Goal: Information Seeking & Learning: Learn about a topic

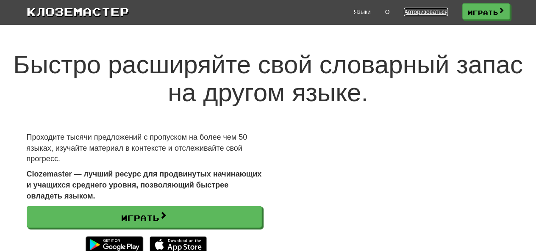
click at [414, 11] on font "Авторизоваться" at bounding box center [426, 11] width 44 height 7
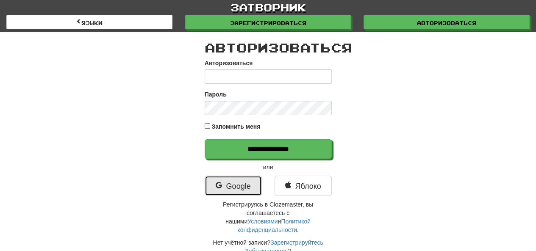
click at [236, 186] on font "Google" at bounding box center [238, 186] width 25 height 8
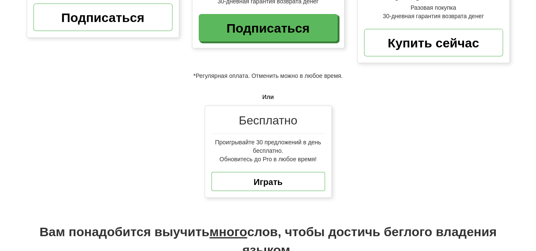
scroll to position [254, 0]
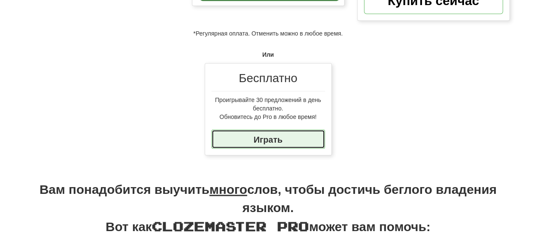
click at [244, 139] on link "Играть" at bounding box center [268, 139] width 114 height 19
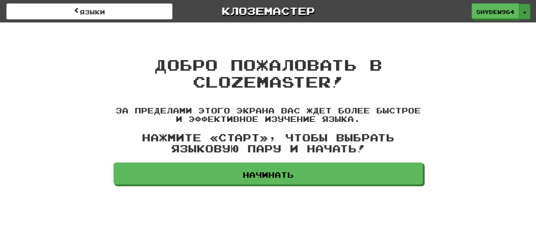
click at [525, 9] on button "Переключить раскрывающийся список" at bounding box center [524, 11] width 11 height 15
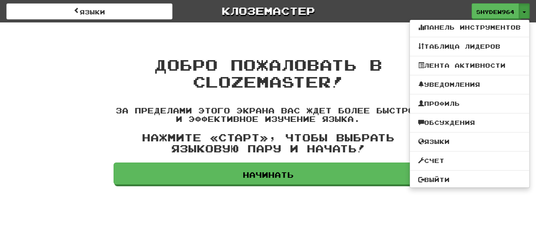
click at [344, 36] on div "Языки Клоземастер ShyDew964 Переключить раскрывающийся список Панель инструмент…" at bounding box center [268, 92] width 536 height 185
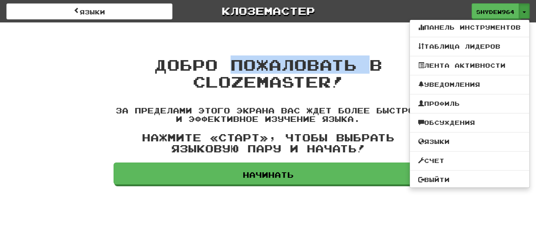
click at [344, 36] on div "Языки Клоземастер ShyDew964 Переключить раскрывающийся список Панель инструмент…" at bounding box center [268, 92] width 536 height 185
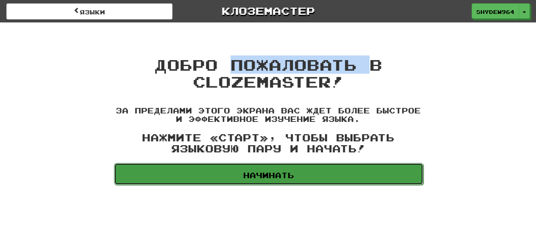
click at [278, 174] on font "Начинать" at bounding box center [268, 175] width 51 height 9
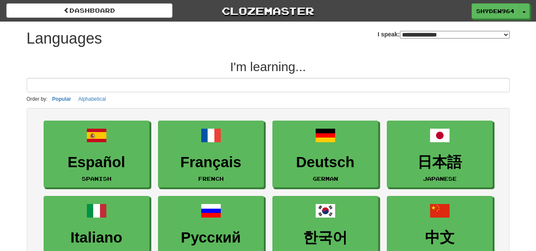
select select "*******"
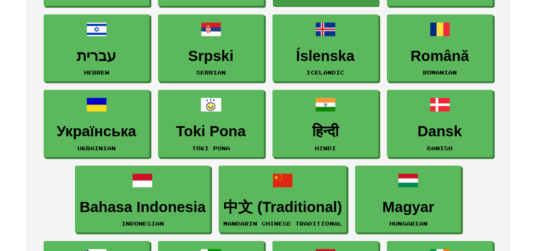
scroll to position [602, 0]
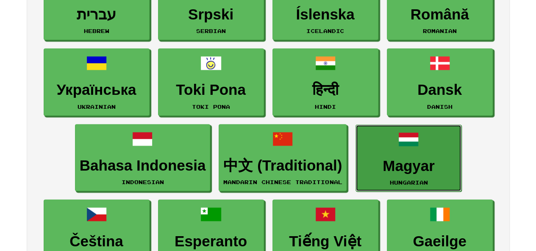
click at [400, 150] on link "Magyar Hungarian" at bounding box center [409, 158] width 106 height 67
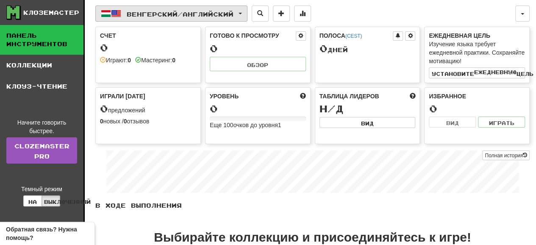
click at [247, 11] on button "венгерский / английский" at bounding box center [171, 14] width 152 height 16
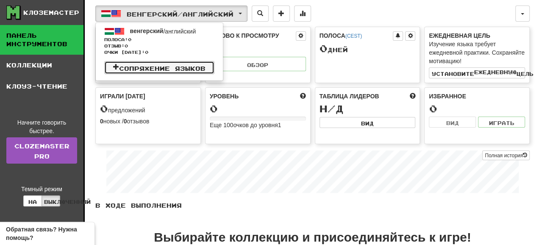
click at [193, 68] on font "Сопряжение языков" at bounding box center [162, 67] width 86 height 7
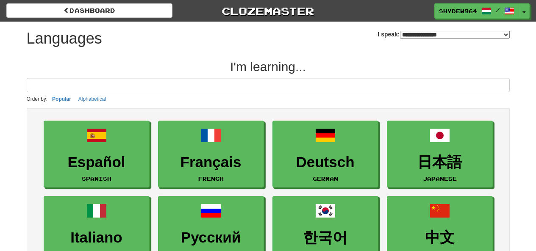
select select "*******"
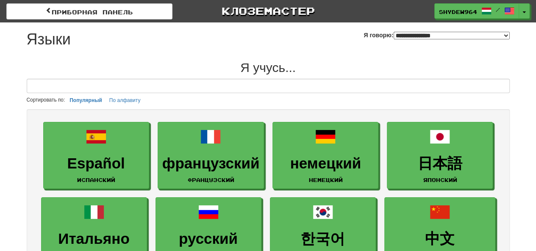
drag, startPoint x: 0, startPoint y: 0, endPoint x: 522, endPoint y: 115, distance: 534.6
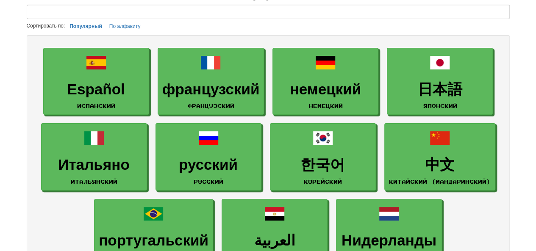
scroll to position [42, 0]
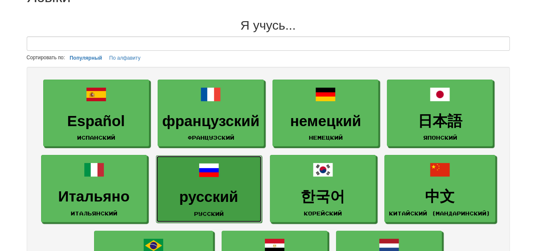
click at [213, 180] on link "русский Русский" at bounding box center [209, 189] width 106 height 67
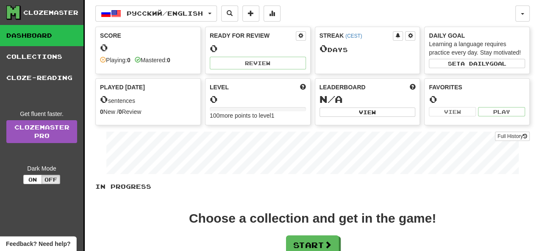
click at [490, 9] on div "Русский / English Magyar / English Streak: 0 Review: 0 Points today: 0 Русский …" at bounding box center [305, 14] width 420 height 16
click at [516, 15] on button "button" at bounding box center [522, 14] width 14 height 16
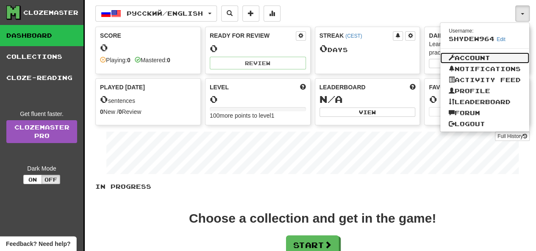
click at [472, 55] on link "Account" at bounding box center [484, 58] width 89 height 11
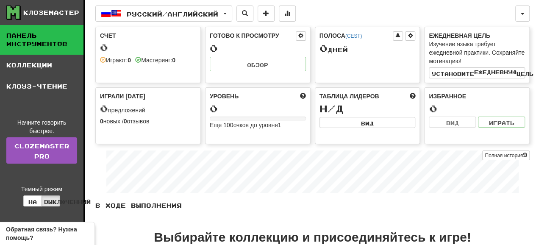
drag, startPoint x: 486, startPoint y: 23, endPoint x: 475, endPoint y: 25, distance: 11.1
click at [486, 24] on div "Русский / Английский венгерский / английский Полоса: 0 Отзыв: 0 Очки сегодня: 0…" at bounding box center [312, 169] width 434 height 339
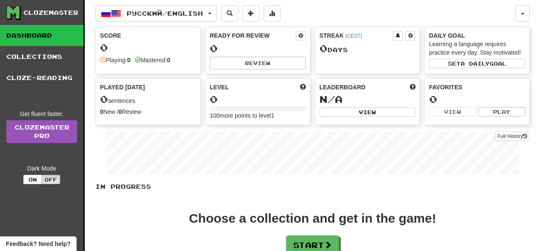
click at [459, 17] on div "Русский / English Magyar / English Streak: 0 Review: 0 Points today: 0 Русский …" at bounding box center [305, 14] width 420 height 16
click at [524, 12] on button "button" at bounding box center [522, 14] width 14 height 16
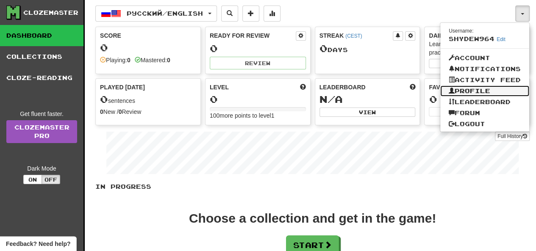
click at [476, 91] on link "Profile" at bounding box center [484, 91] width 89 height 11
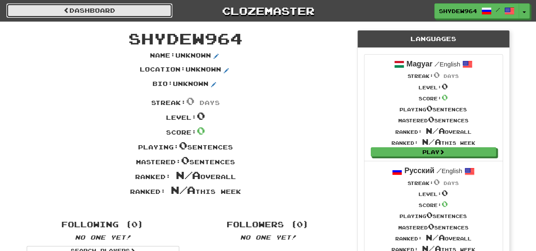
click at [64, 11] on span at bounding box center [67, 10] width 6 height 6
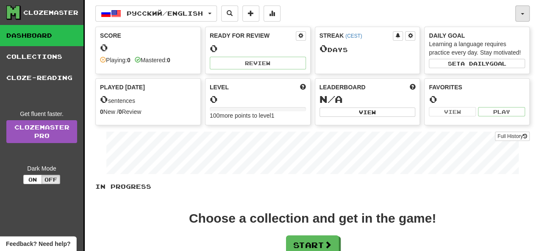
click at [520, 11] on button "button" at bounding box center [522, 14] width 14 height 16
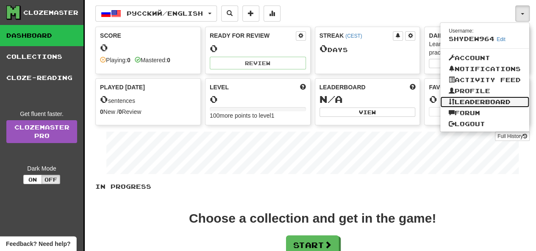
click at [490, 103] on link "Leaderboard" at bounding box center [484, 102] width 89 height 11
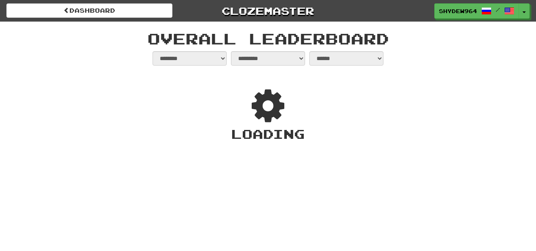
select select "**********"
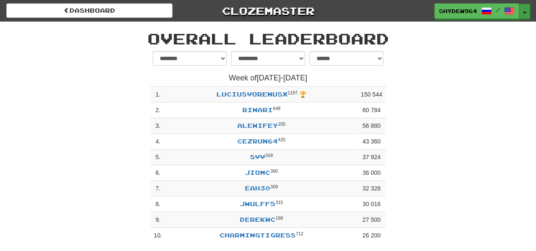
click at [525, 12] on span "button" at bounding box center [524, 13] width 3 height 2
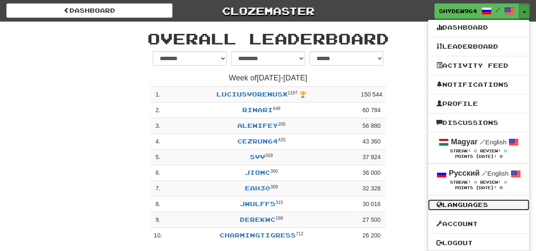
click at [485, 204] on link "Languages" at bounding box center [478, 205] width 101 height 11
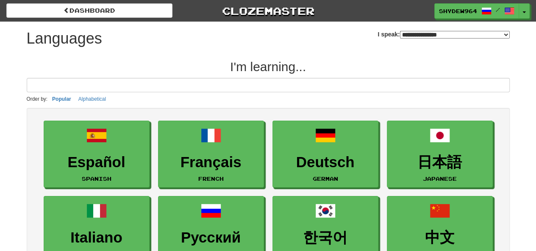
click at [504, 33] on select "**********" at bounding box center [455, 35] width 110 height 8
select select "*******"
click at [400, 31] on select "**********" at bounding box center [455, 35] width 110 height 8
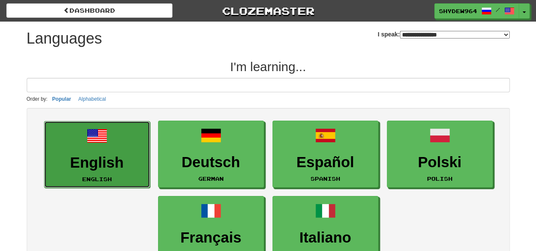
click at [108, 145] on link "English English" at bounding box center [97, 154] width 106 height 67
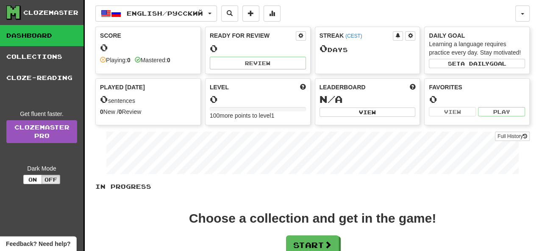
click at [153, 51] on div "0" at bounding box center [148, 47] width 96 height 11
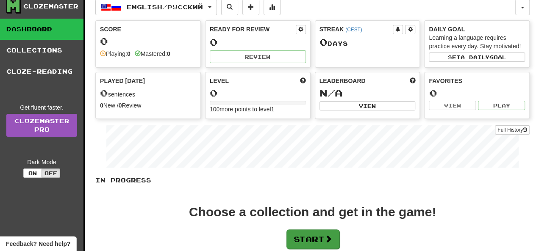
scroll to position [42, 0]
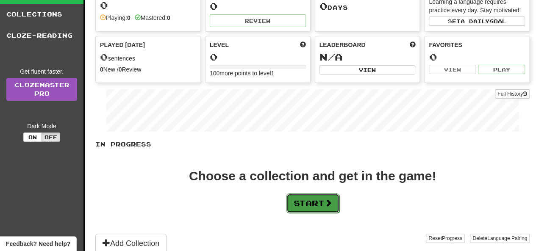
click at [324, 204] on button "Start" at bounding box center [312, 203] width 53 height 19
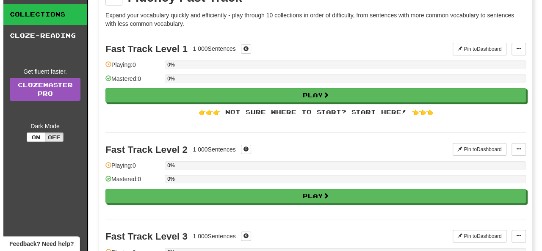
scroll to position [0, 0]
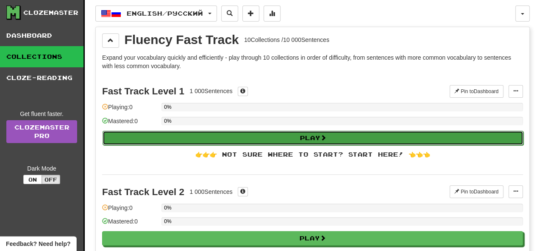
click at [288, 137] on button "Play" at bounding box center [313, 138] width 421 height 14
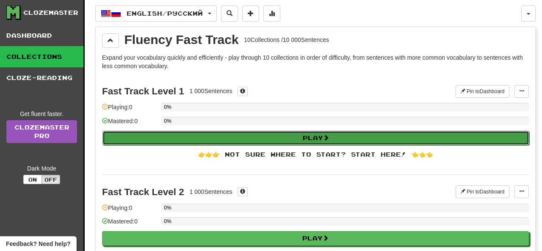
select select "**"
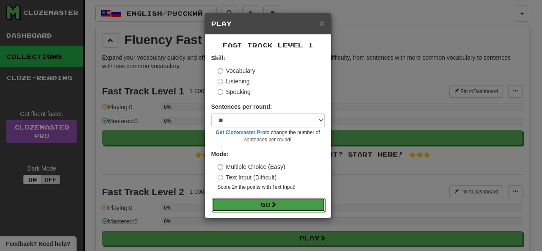
click at [277, 204] on span at bounding box center [274, 205] width 6 height 6
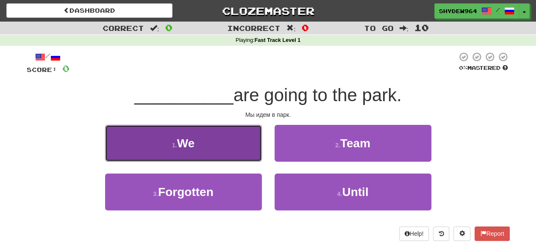
click at [182, 141] on span "We" at bounding box center [186, 143] width 18 height 13
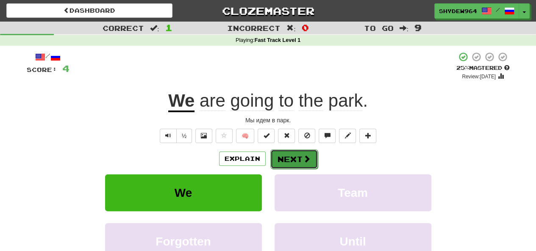
click at [295, 154] on button "Next" at bounding box center [293, 159] width 47 height 19
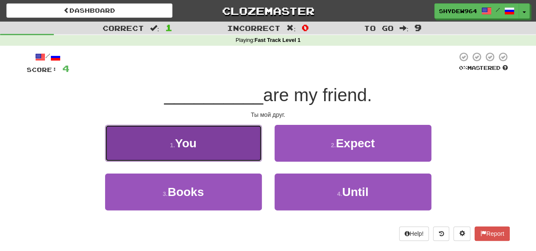
click at [207, 150] on button "1 . You" at bounding box center [183, 143] width 157 height 37
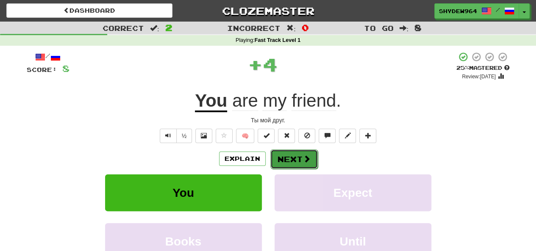
click at [288, 153] on button "Next" at bounding box center [293, 159] width 47 height 19
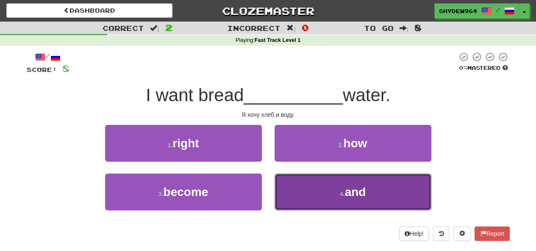
click at [350, 196] on span "and" at bounding box center [355, 192] width 21 height 13
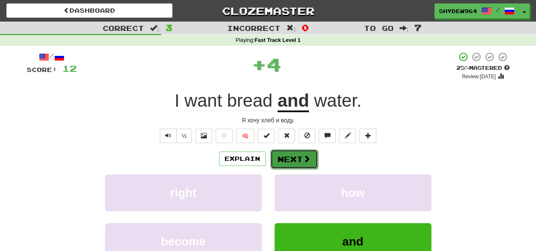
click at [305, 158] on span at bounding box center [307, 159] width 8 height 8
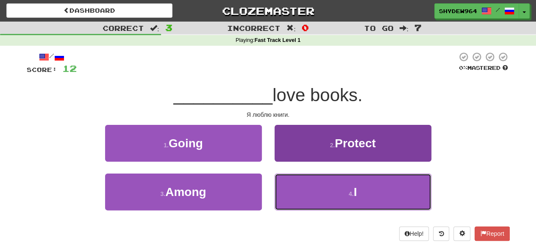
click at [353, 196] on small "4 ." at bounding box center [351, 194] width 5 height 7
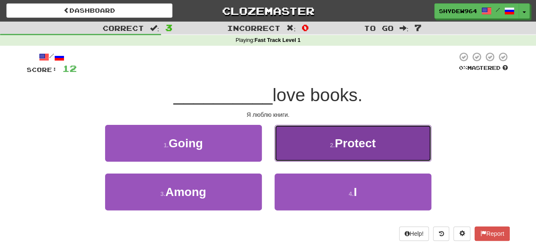
click at [353, 150] on span "Protect" at bounding box center [355, 143] width 41 height 13
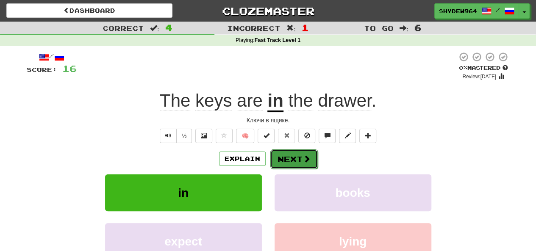
click at [297, 158] on button "Next" at bounding box center [293, 159] width 47 height 19
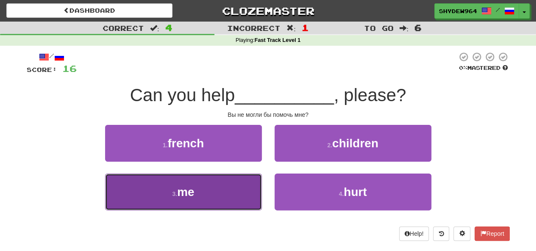
click at [222, 199] on button "3 . me" at bounding box center [183, 192] width 157 height 37
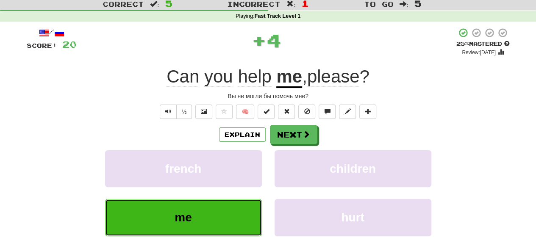
scroll to position [42, 0]
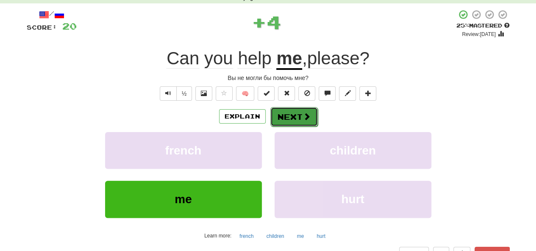
click at [292, 119] on button "Next" at bounding box center [293, 116] width 47 height 19
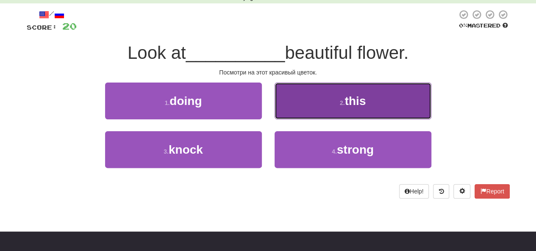
click at [372, 103] on button "2 . this" at bounding box center [353, 101] width 157 height 37
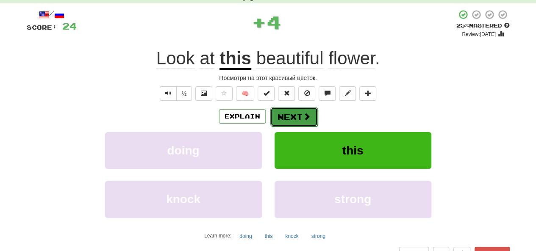
click at [295, 117] on button "Next" at bounding box center [293, 116] width 47 height 19
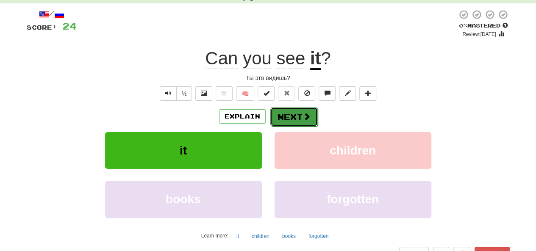
click at [303, 113] on span at bounding box center [307, 117] width 8 height 8
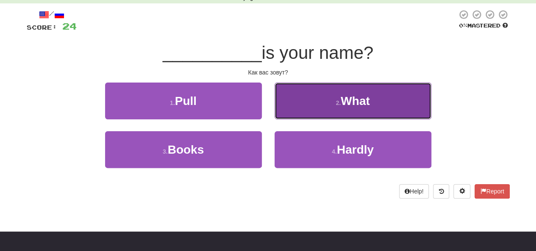
click at [361, 103] on span "What" at bounding box center [355, 101] width 29 height 13
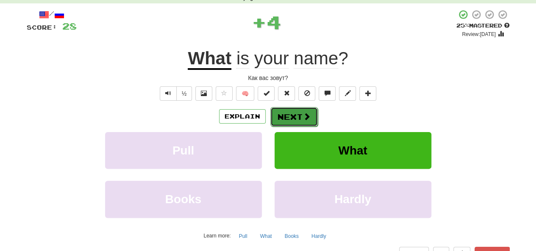
click at [282, 114] on button "Next" at bounding box center [293, 116] width 47 height 19
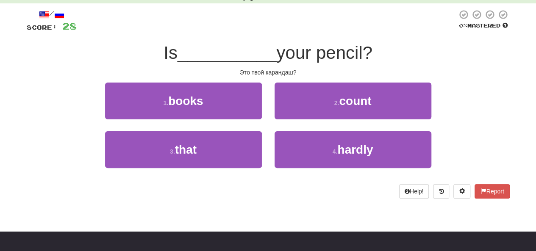
drag, startPoint x: 213, startPoint y: 103, endPoint x: 495, endPoint y: 61, distance: 285.2
click at [495, 61] on div "Is __________ your pencil?" at bounding box center [268, 53] width 483 height 23
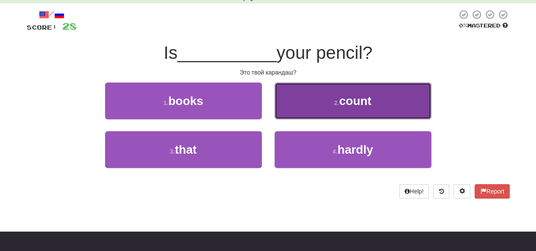
click at [378, 100] on button "2 . count" at bounding box center [353, 101] width 157 height 37
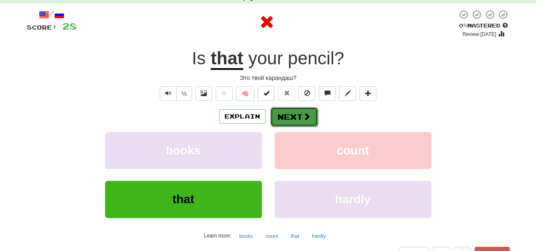
click at [304, 117] on span at bounding box center [307, 117] width 8 height 8
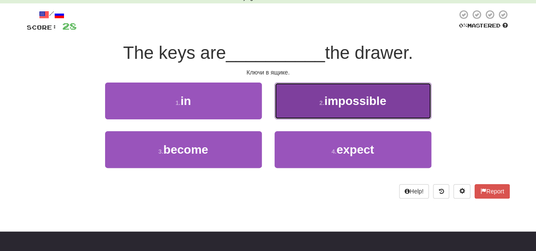
click at [331, 107] on span "impossible" at bounding box center [355, 101] width 62 height 13
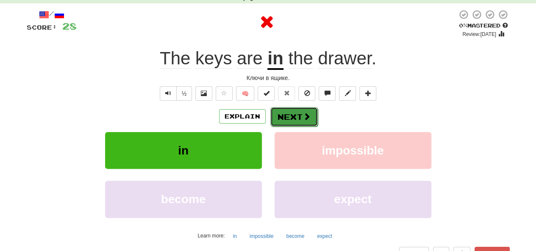
click at [296, 116] on button "Next" at bounding box center [293, 116] width 47 height 19
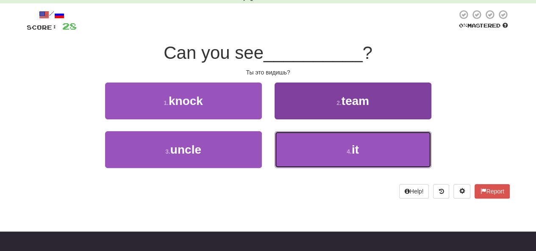
click at [334, 155] on button "4 . it" at bounding box center [353, 149] width 157 height 37
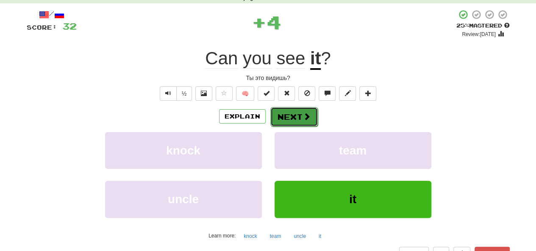
click at [298, 112] on button "Next" at bounding box center [293, 116] width 47 height 19
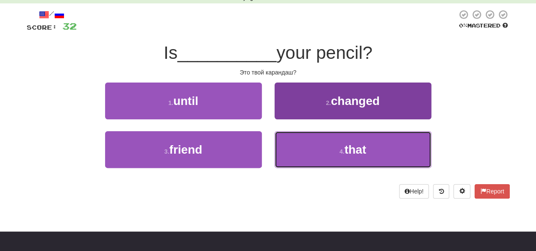
click at [331, 153] on button "4 . that" at bounding box center [353, 149] width 157 height 37
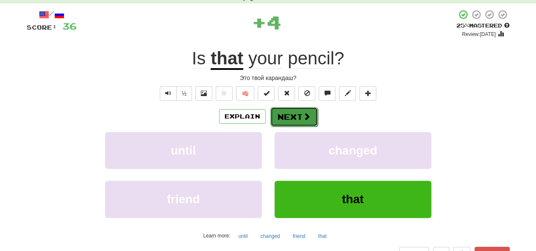
click at [299, 115] on button "Next" at bounding box center [293, 116] width 47 height 19
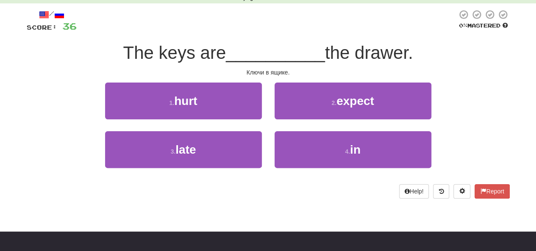
click at [342, 171] on div "4 . in" at bounding box center [353, 155] width 170 height 49
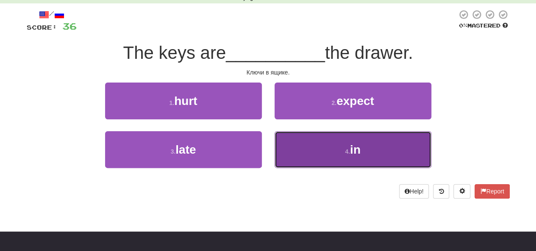
click at [343, 157] on button "4 . in" at bounding box center [353, 149] width 157 height 37
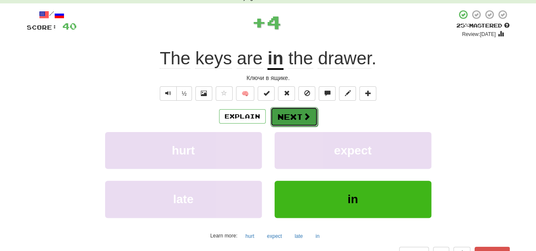
click at [301, 114] on button "Next" at bounding box center [293, 116] width 47 height 19
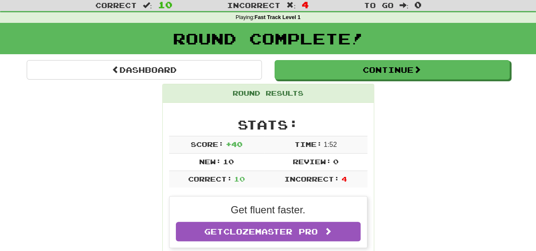
scroll to position [0, 0]
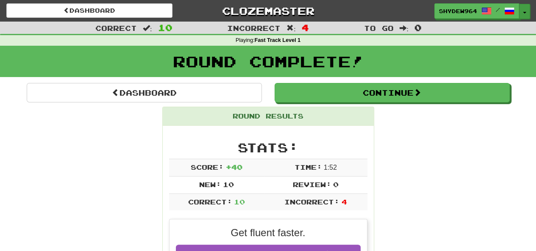
click at [524, 11] on button "Toggle Dropdown" at bounding box center [524, 11] width 11 height 15
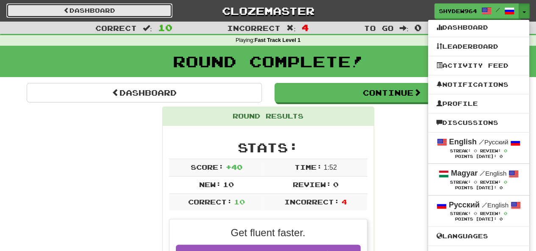
drag, startPoint x: 64, startPoint y: 9, endPoint x: 59, endPoint y: 11, distance: 4.4
click at [59, 11] on link "Dashboard" at bounding box center [89, 10] width 166 height 14
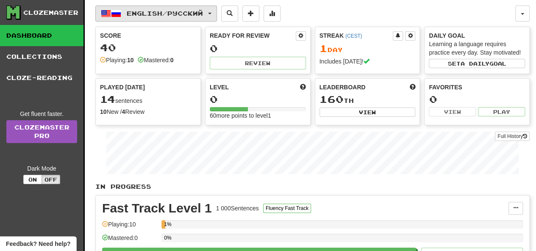
click at [163, 13] on span "English / Русский" at bounding box center [165, 13] width 76 height 7
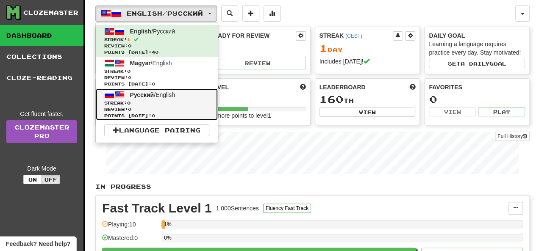
click at [150, 102] on span "Streak: 0" at bounding box center [156, 103] width 105 height 6
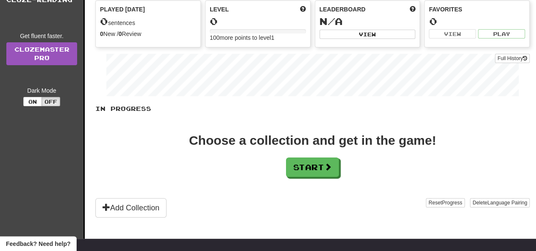
scroll to position [85, 0]
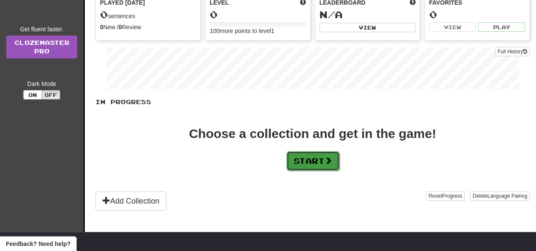
click at [321, 157] on button "Start" at bounding box center [312, 160] width 53 height 19
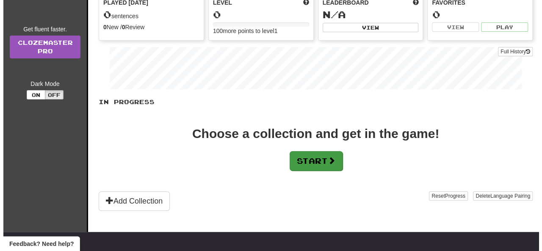
scroll to position [0, 0]
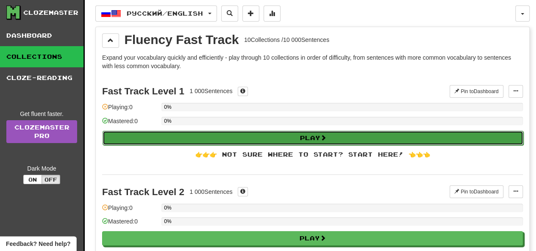
click at [297, 135] on button "Play" at bounding box center [313, 138] width 421 height 14
select select "**"
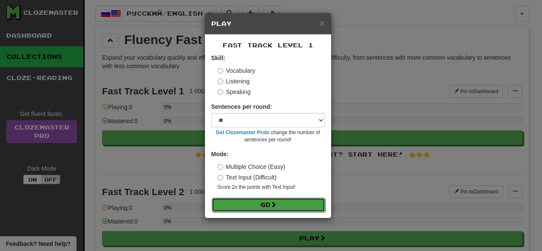
click at [275, 207] on span at bounding box center [274, 205] width 6 height 6
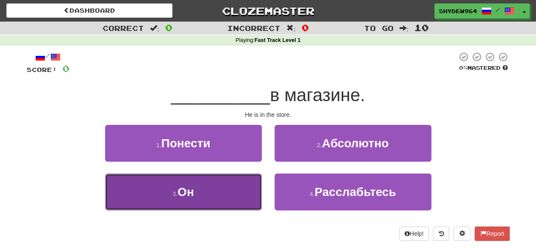
click at [229, 195] on button "3 . Он" at bounding box center [183, 192] width 157 height 37
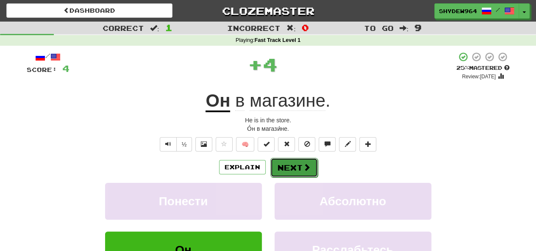
click at [298, 167] on button "Next" at bounding box center [293, 167] width 47 height 19
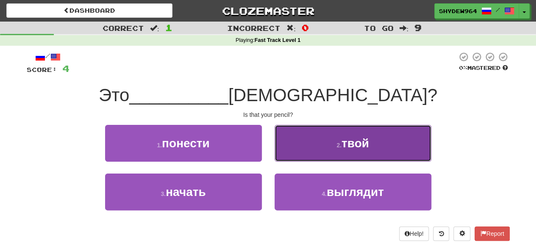
click at [350, 139] on span "твой" at bounding box center [356, 143] width 28 height 13
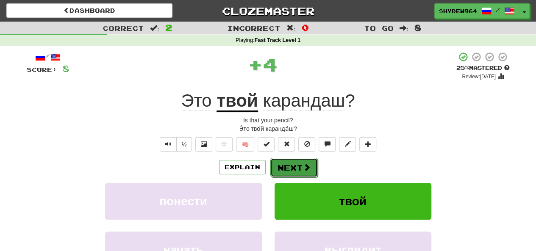
click at [297, 167] on button "Next" at bounding box center [293, 167] width 47 height 19
